Goal: Task Accomplishment & Management: Use online tool/utility

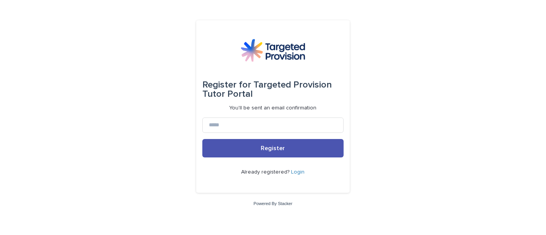
click at [299, 171] on link "Login" at bounding box center [297, 171] width 13 height 5
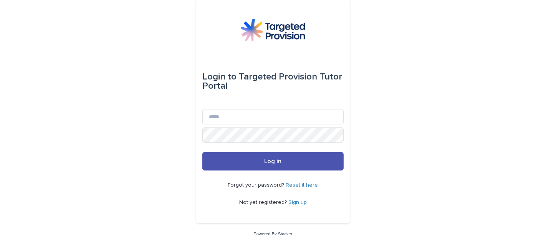
click at [305, 185] on link "Reset it here" at bounding box center [302, 184] width 32 height 5
click at [242, 123] on input "Email" at bounding box center [272, 116] width 141 height 15
type input "**********"
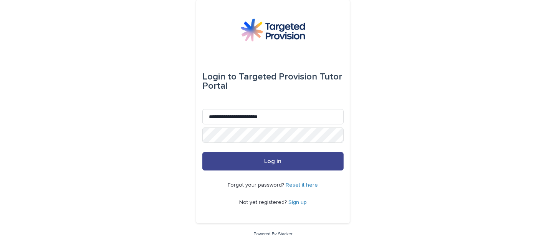
click at [266, 163] on span "Log in" at bounding box center [272, 161] width 17 height 6
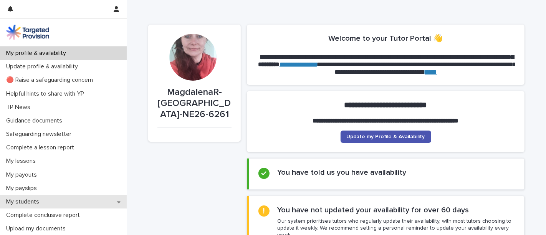
click at [37, 196] on div "My students" at bounding box center [63, 201] width 127 height 13
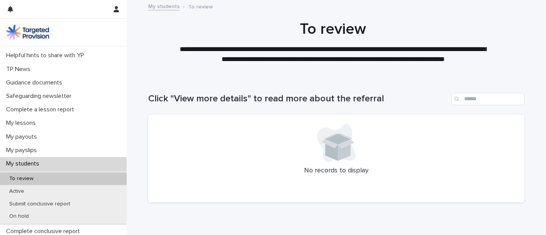
scroll to position [42, 0]
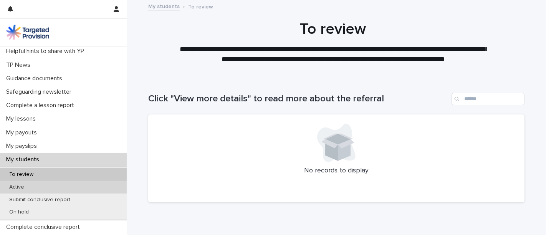
click at [68, 183] on div "Active" at bounding box center [63, 187] width 127 height 13
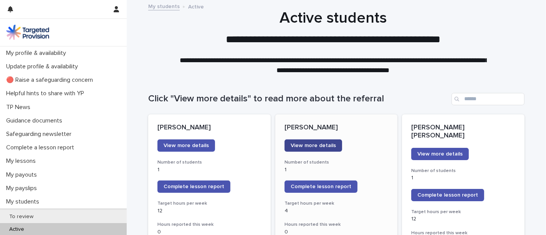
click at [320, 145] on span "View more details" at bounding box center [312, 145] width 45 height 5
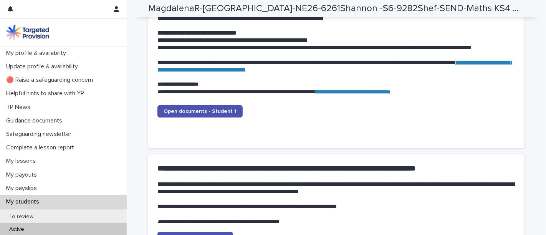
scroll to position [809, 0]
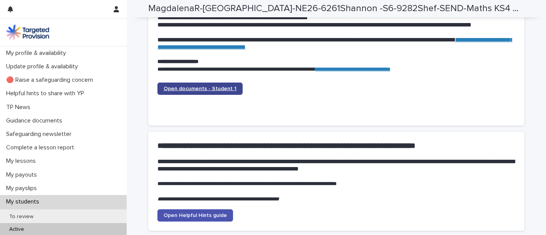
click at [215, 89] on span "Open documents - Student 1" at bounding box center [199, 88] width 73 height 5
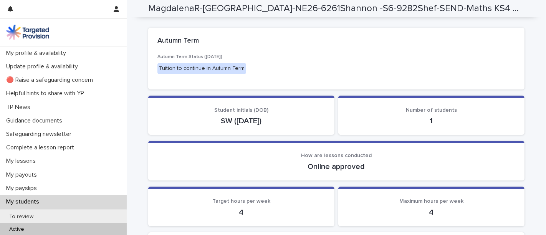
scroll to position [0, 0]
